Goal: Find specific page/section: Find specific page/section

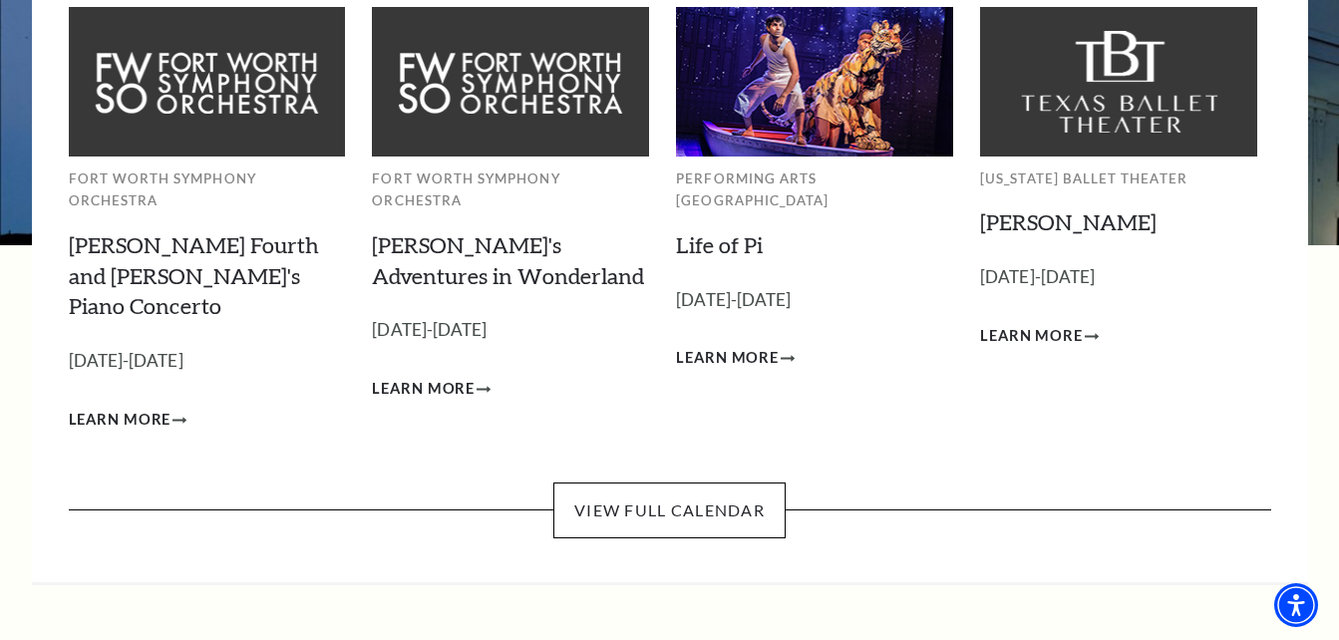
scroll to position [181, 0]
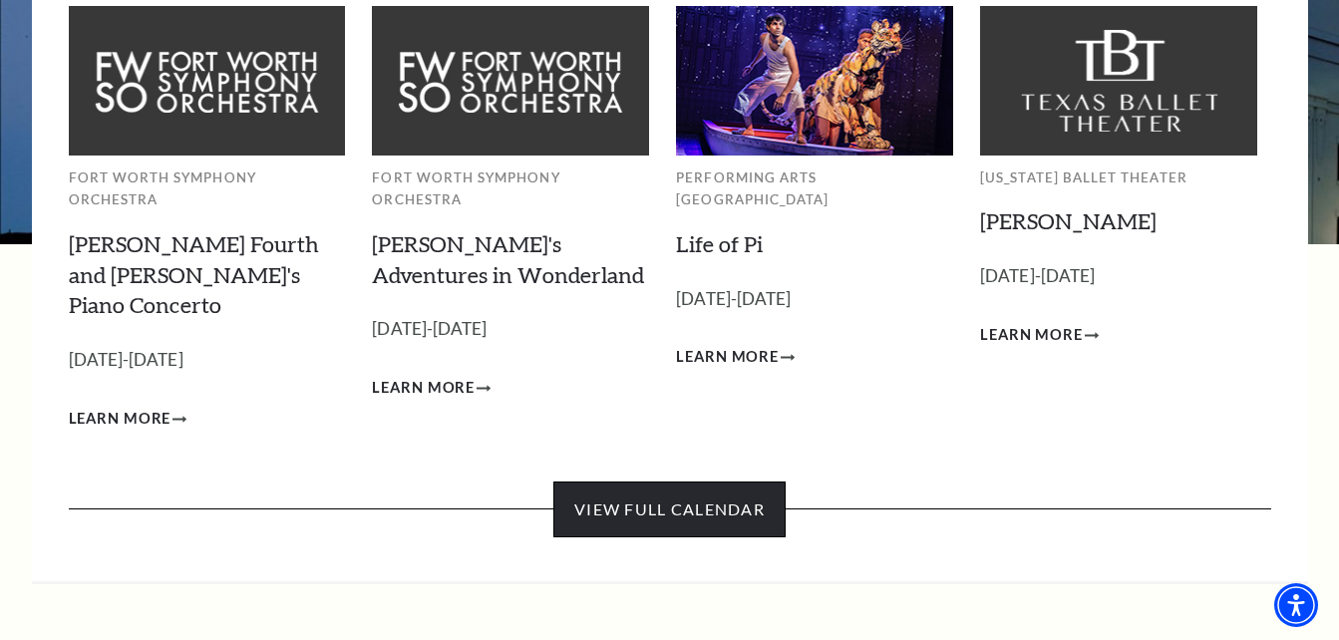
click at [745, 482] on link "View Full Calendar" at bounding box center [669, 510] width 232 height 56
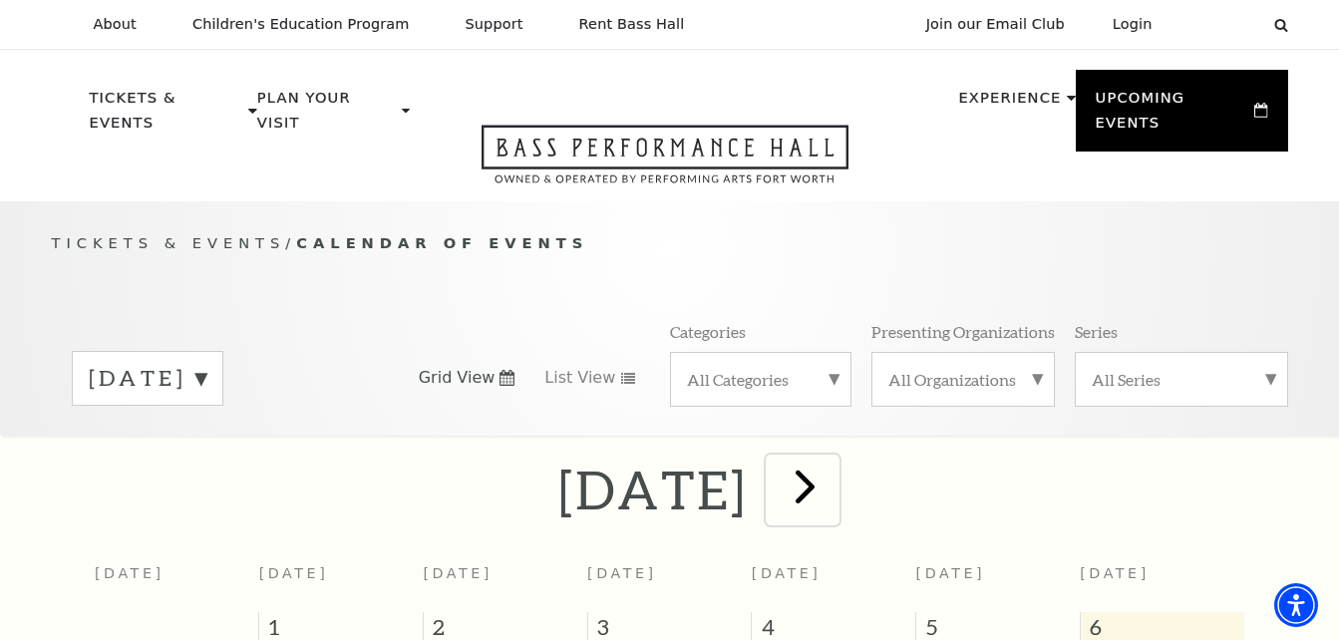
click at [834, 472] on span "next" at bounding box center [805, 486] width 57 height 57
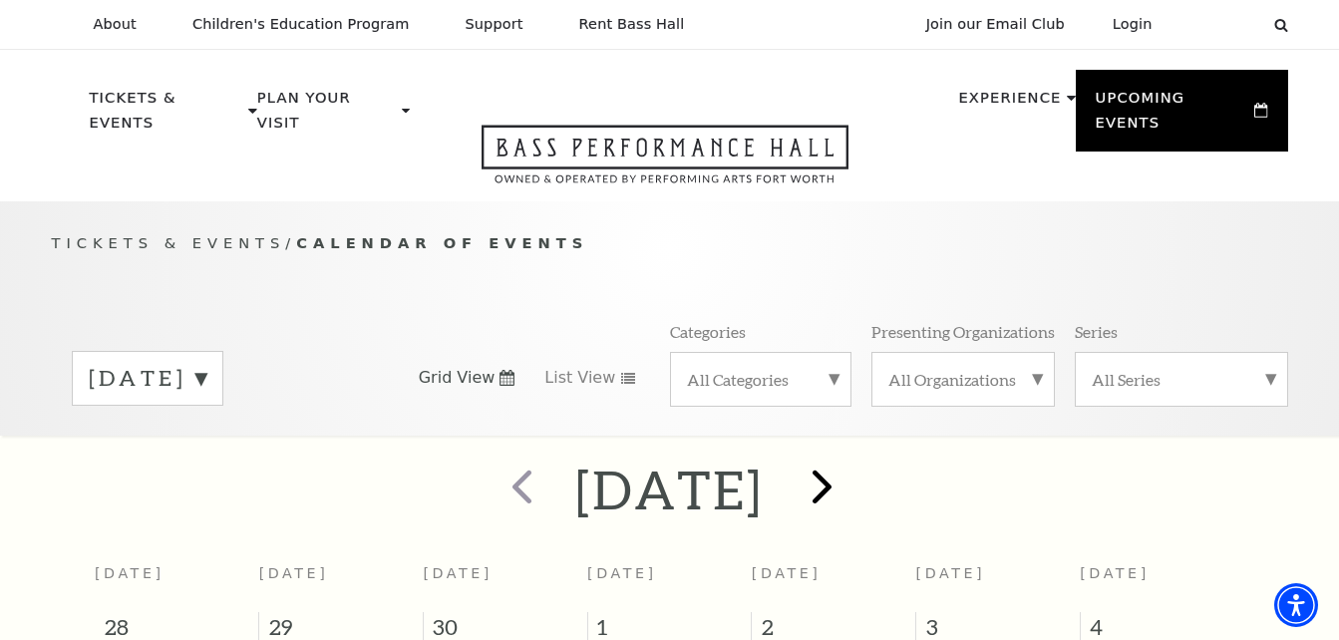
scroll to position [176, 0]
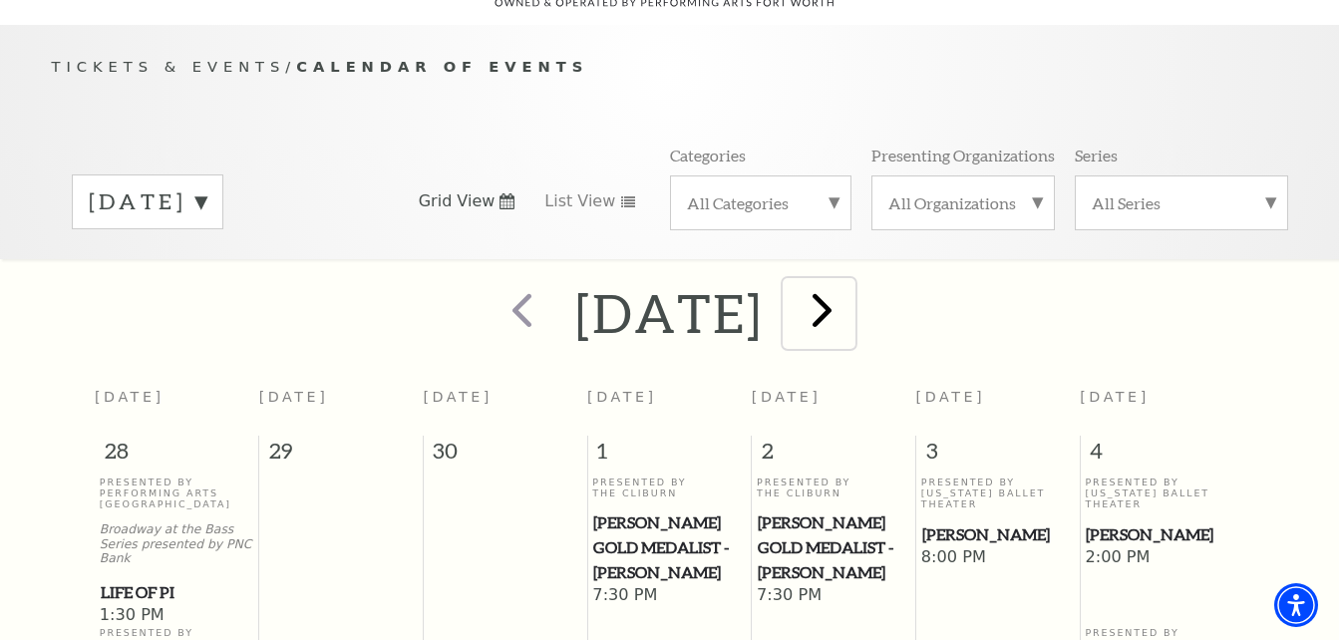
click at [851, 304] on span "next" at bounding box center [822, 309] width 57 height 57
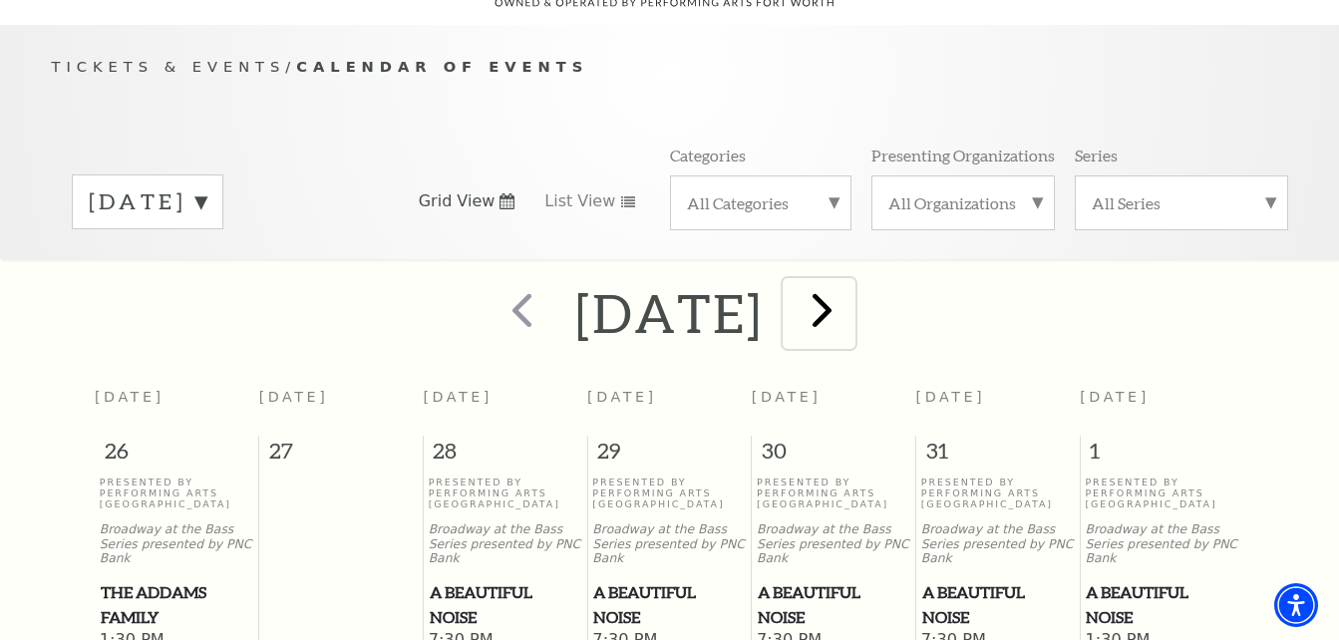
click at [851, 283] on span "next" at bounding box center [822, 309] width 57 height 57
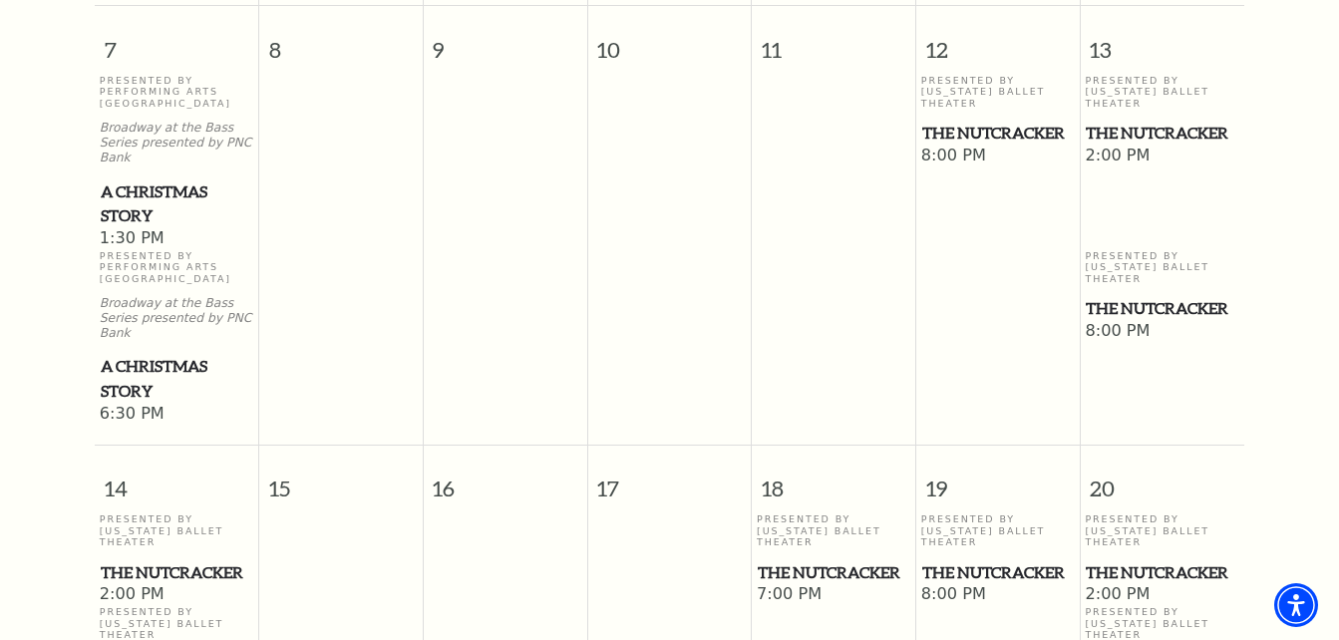
scroll to position [1041, 0]
